Goal: Check status: Check status

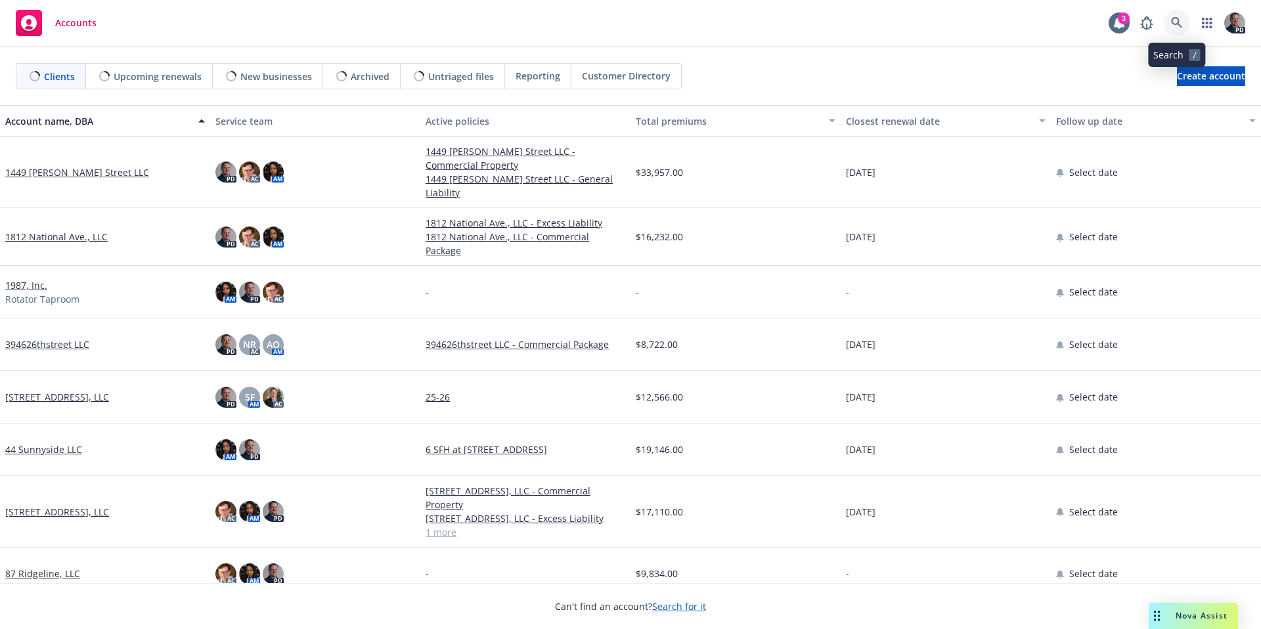
click at [1169, 24] on link at bounding box center [1177, 23] width 26 height 26
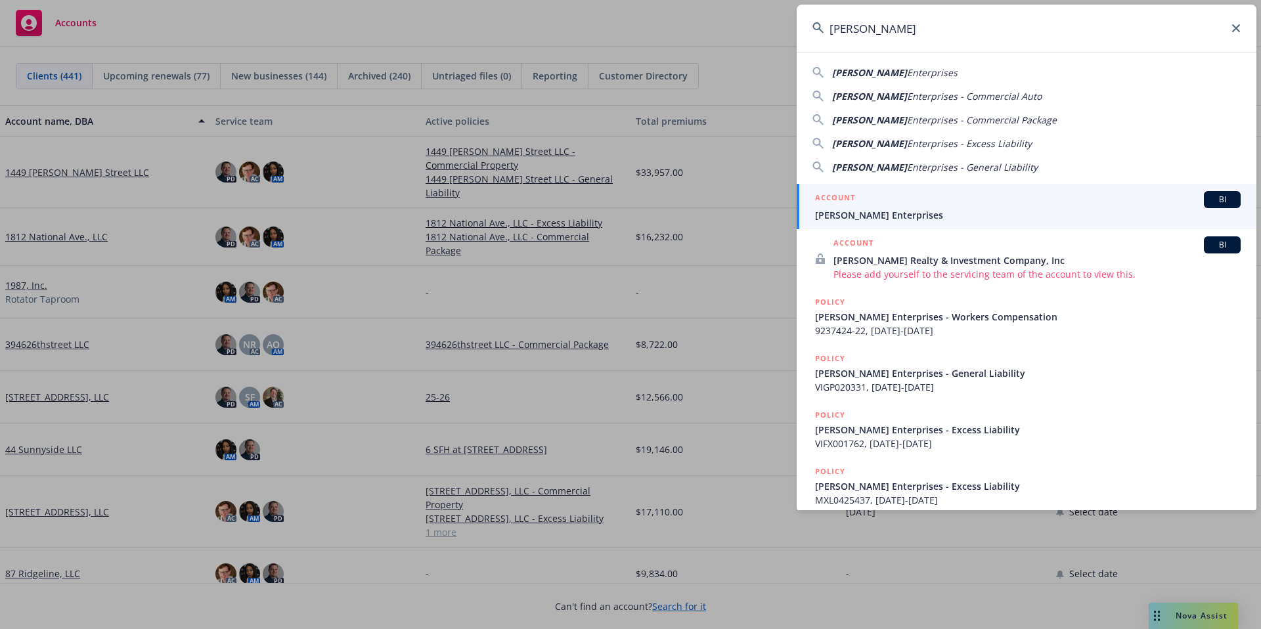
type input "[PERSON_NAME]"
click at [951, 213] on span "[PERSON_NAME] Enterprises" at bounding box center [1028, 215] width 426 height 14
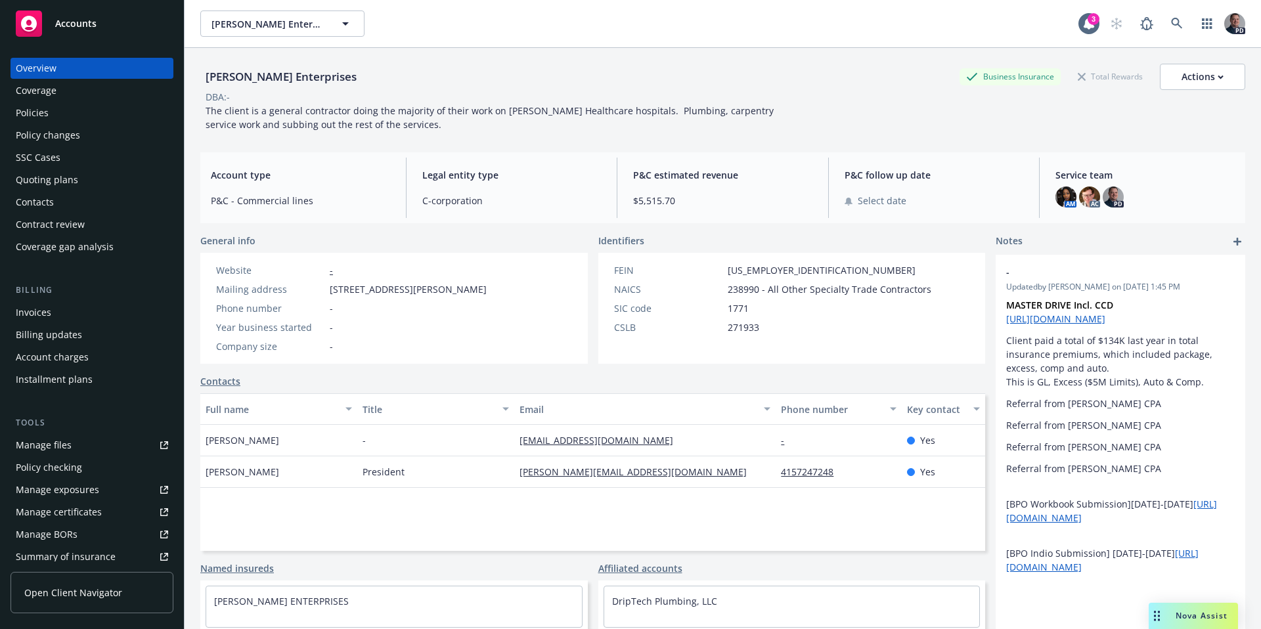
click at [75, 114] on div "Policies" at bounding box center [92, 112] width 152 height 21
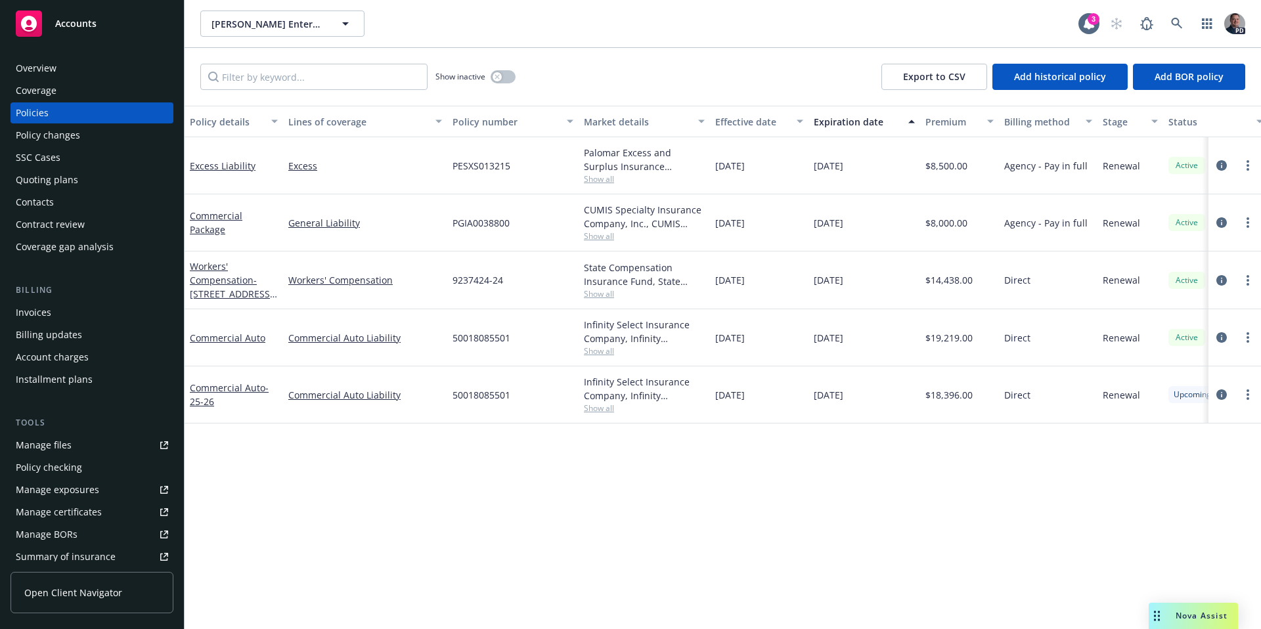
click at [223, 344] on div "Commercial Auto" at bounding box center [234, 337] width 99 height 57
click at [224, 337] on link "Commercial Auto" at bounding box center [228, 338] width 76 height 12
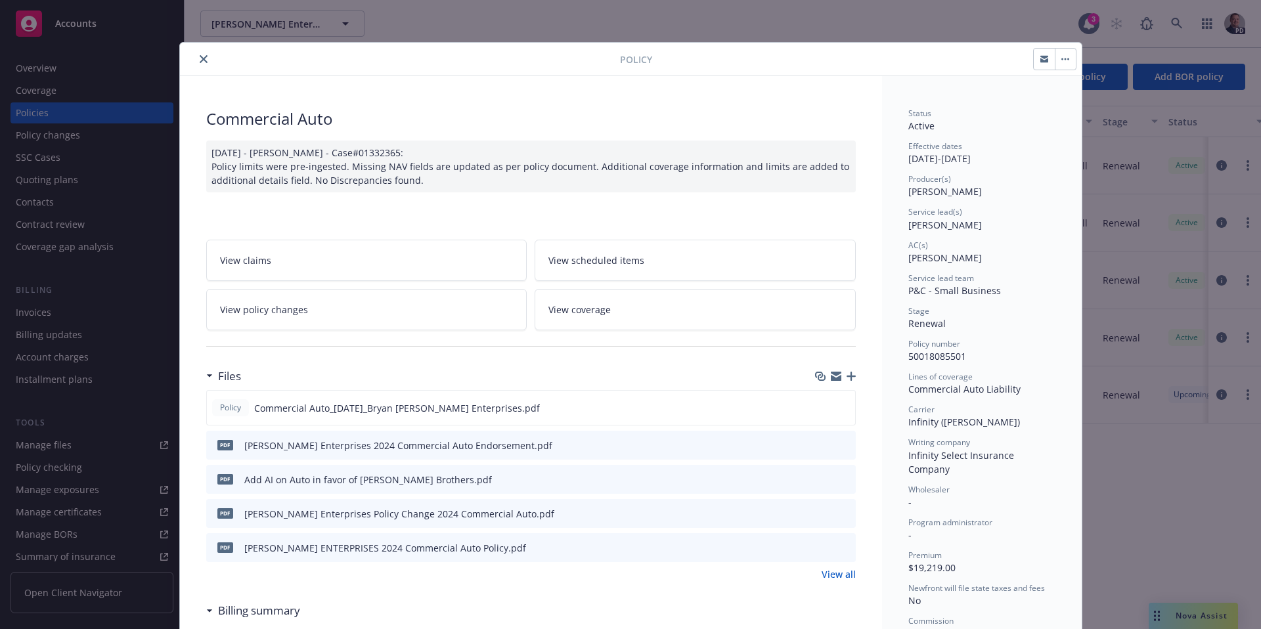
click at [196, 62] on button "close" at bounding box center [204, 59] width 16 height 16
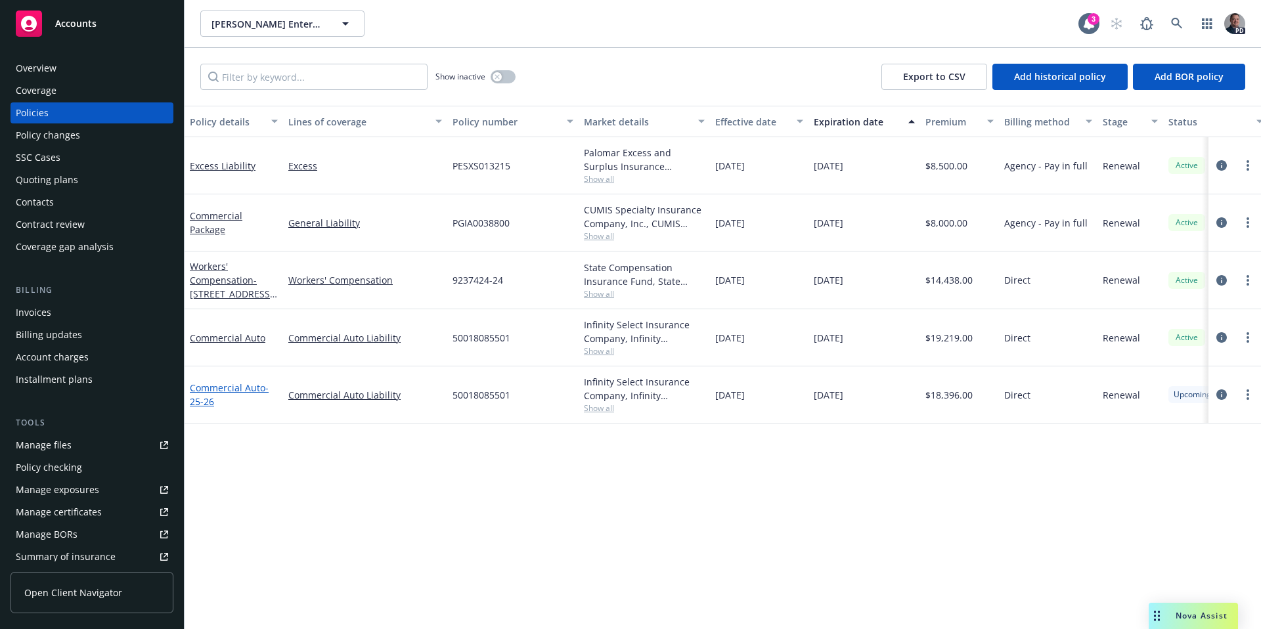
click at [234, 385] on link "Commercial Auto - 25-26" at bounding box center [229, 395] width 79 height 26
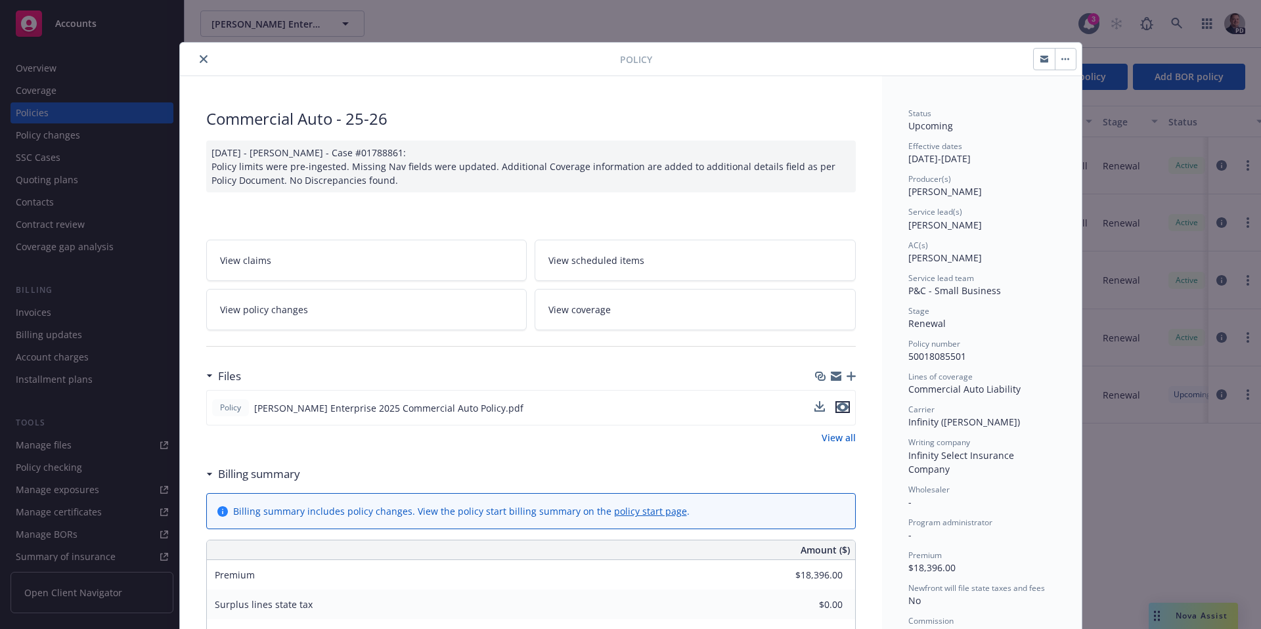
click at [837, 407] on icon "preview file" at bounding box center [843, 407] width 12 height 9
click at [205, 61] on button "close" at bounding box center [204, 59] width 16 height 16
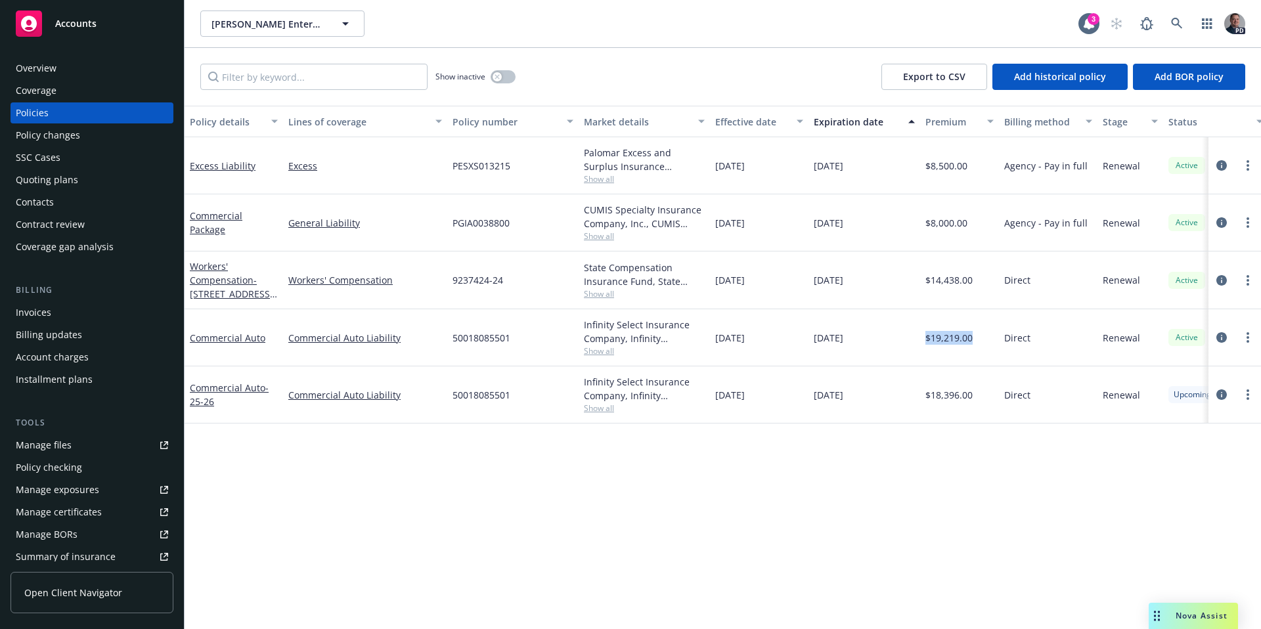
drag, startPoint x: 997, startPoint y: 340, endPoint x: 925, endPoint y: 340, distance: 72.3
click at [925, 340] on div "$19,219.00" at bounding box center [959, 337] width 79 height 57
